Goal: Task Accomplishment & Management: Use online tool/utility

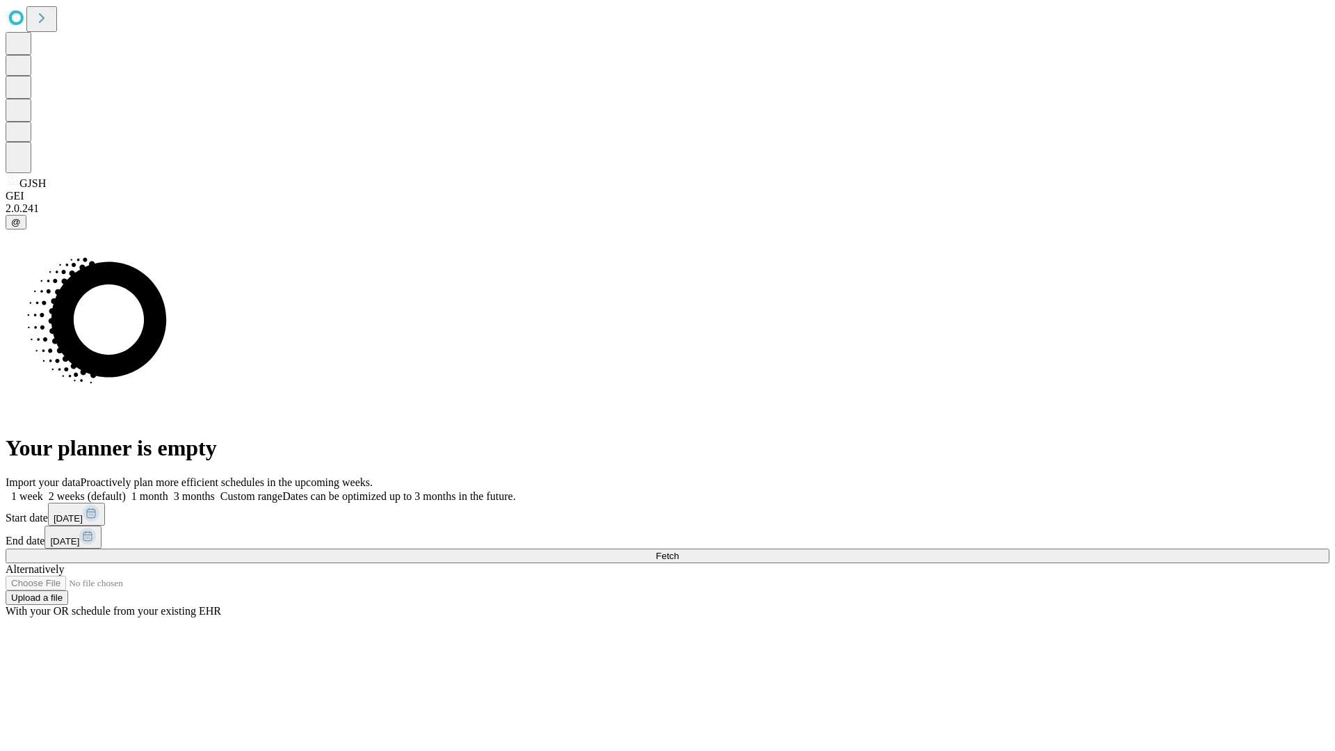
click at [679, 551] on span "Fetch" at bounding box center [667, 556] width 23 height 10
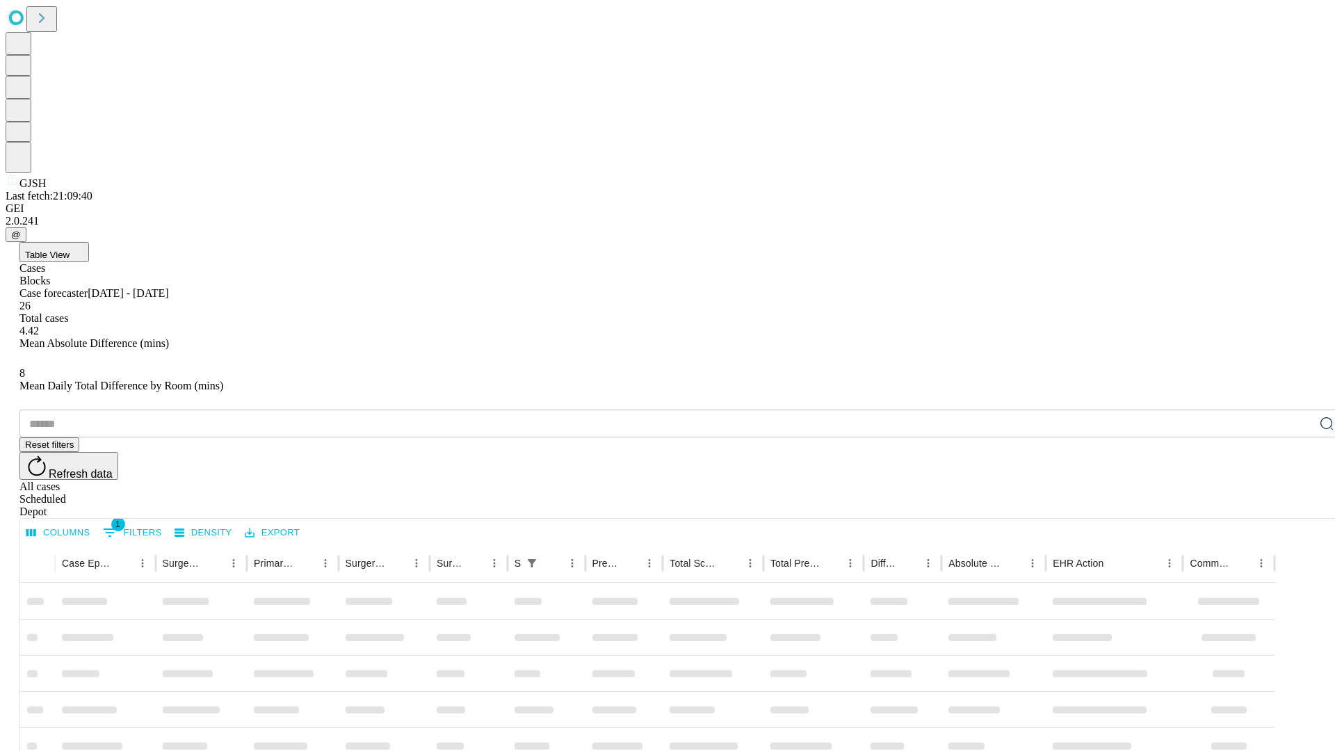
click at [1299, 505] on div "Depot" at bounding box center [681, 511] width 1324 height 13
